Goal: Task Accomplishment & Management: Complete application form

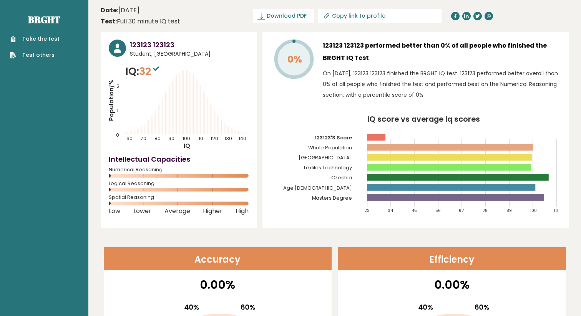
click at [47, 40] on link "Take the test" at bounding box center [35, 39] width 50 height 8
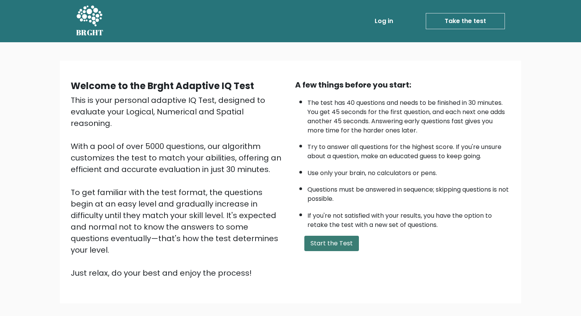
click at [319, 243] on button "Start the Test" at bounding box center [331, 243] width 55 height 15
click at [380, 22] on link "Log in" at bounding box center [384, 20] width 25 height 15
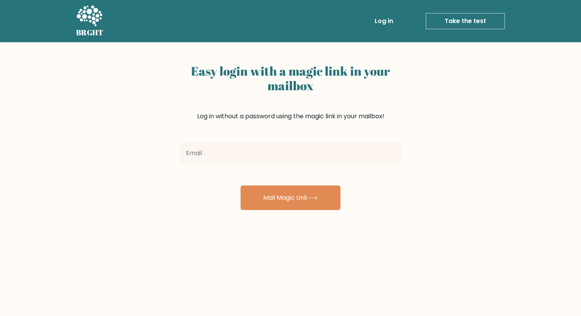
click at [267, 155] on input "email" at bounding box center [290, 154] width 221 height 22
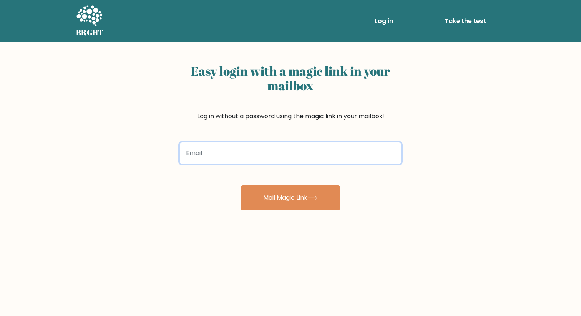
click at [298, 161] on input "email" at bounding box center [290, 154] width 221 height 22
type input "500vovavip@gmail.com"
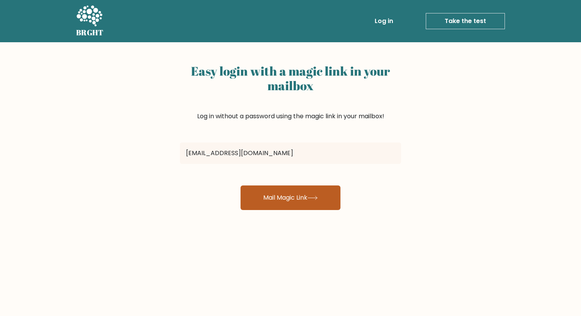
click at [304, 197] on button "Mail Magic Link" at bounding box center [291, 198] width 100 height 25
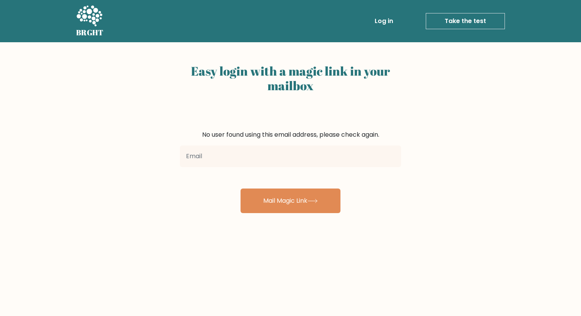
click at [457, 26] on link "Take the test" at bounding box center [465, 21] width 79 height 16
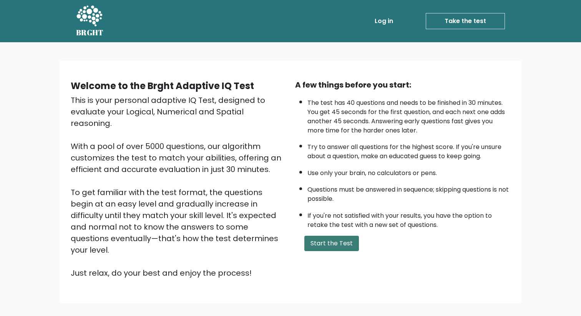
click at [337, 246] on button "Start the Test" at bounding box center [331, 243] width 55 height 15
click at [319, 246] on button "Start the Test" at bounding box center [331, 243] width 55 height 15
click at [343, 245] on button "Start the Test" at bounding box center [331, 243] width 55 height 15
click at [347, 246] on button "Start the Test" at bounding box center [331, 243] width 55 height 15
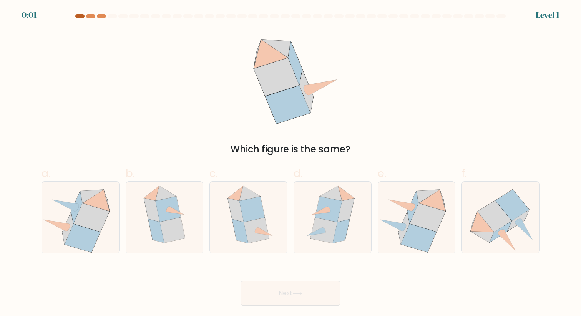
click at [81, 15] on div at bounding box center [79, 16] width 9 height 4
click at [80, 18] on div at bounding box center [79, 16] width 9 height 4
